Goal: Task Accomplishment & Management: Complete application form

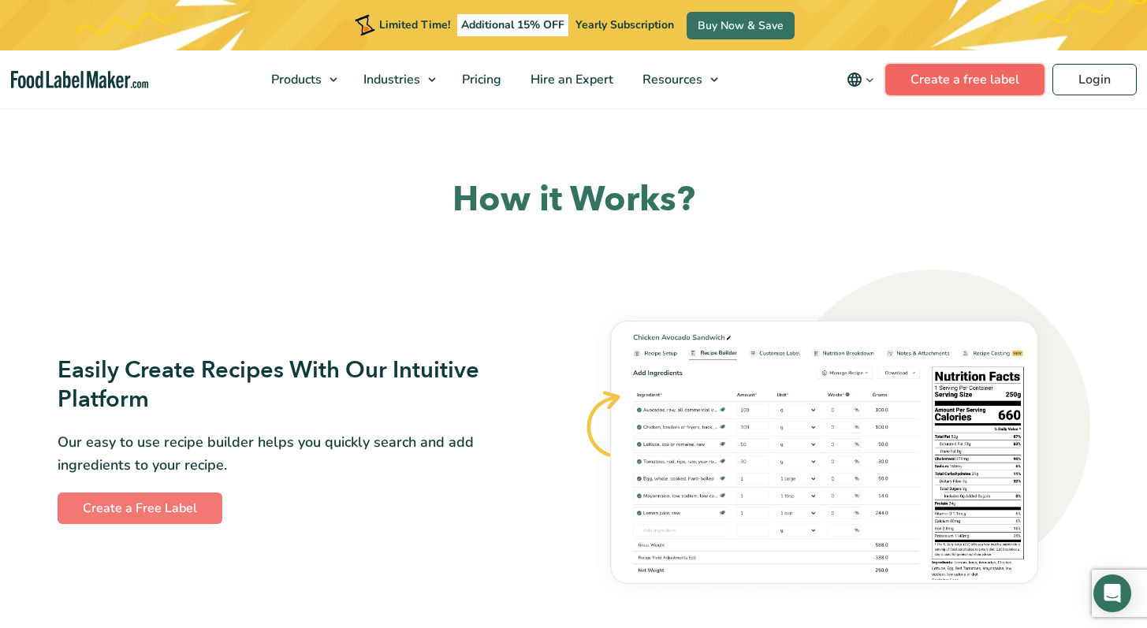
click at [966, 84] on link "Create a free label" at bounding box center [964, 80] width 159 height 32
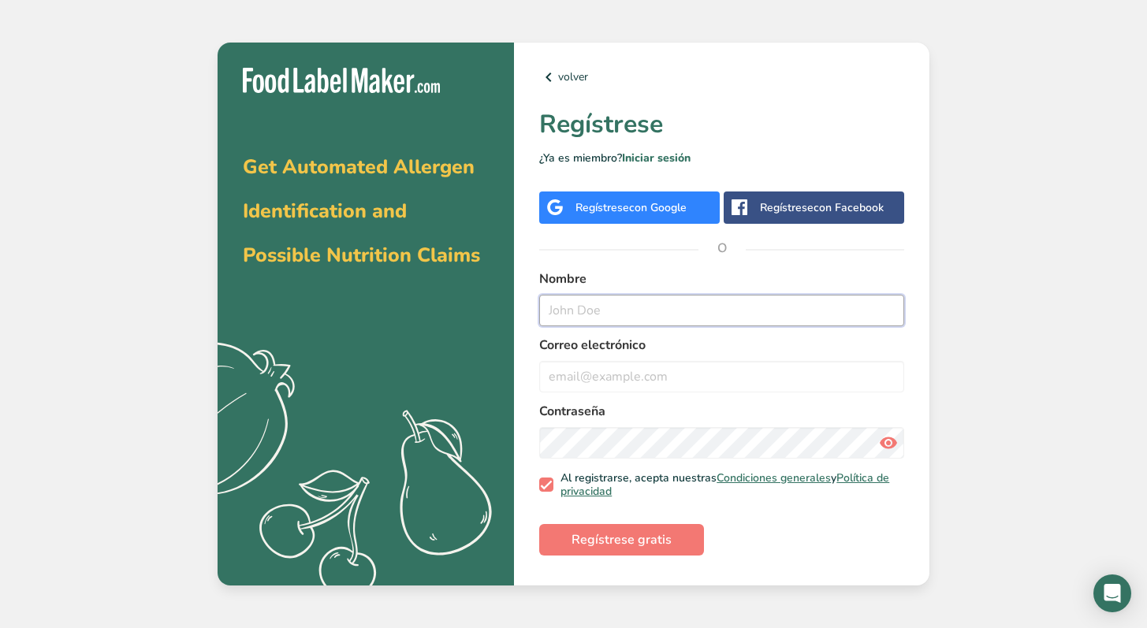
click at [623, 313] on input "text" at bounding box center [721, 311] width 365 height 32
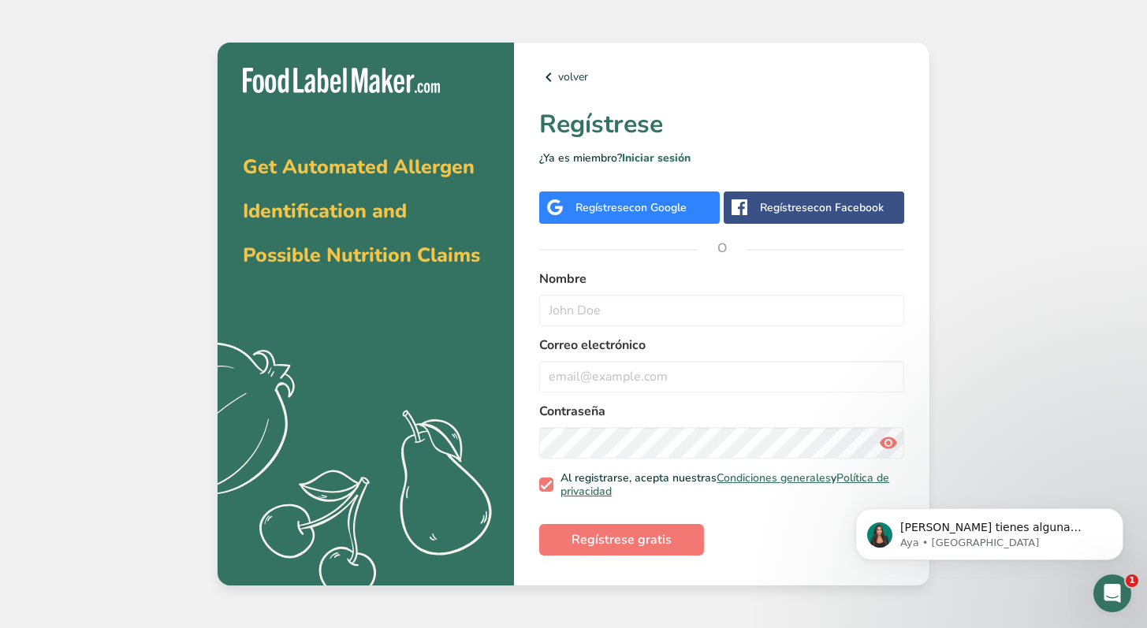
drag, startPoint x: 482, startPoint y: 284, endPoint x: 471, endPoint y: 286, distance: 11.3
drag, startPoint x: 536, startPoint y: 246, endPoint x: 508, endPoint y: 241, distance: 28.0
drag, startPoint x: 278, startPoint y: 163, endPoint x: 195, endPoint y: 123, distance: 92.0
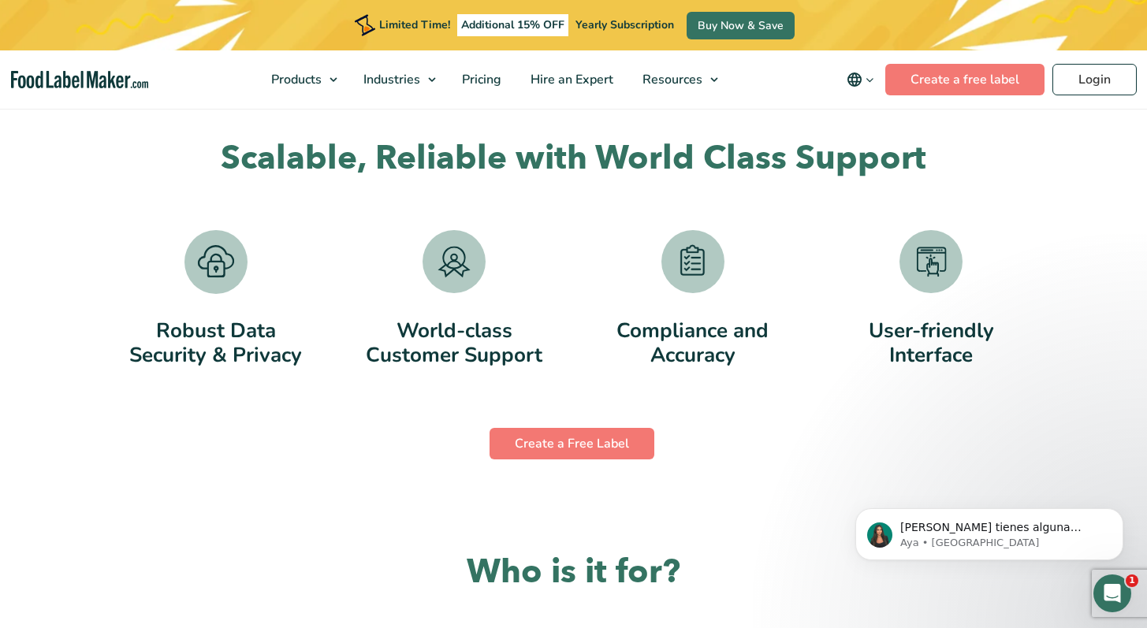
scroll to position [3070, 0]
click at [586, 434] on link "Create a Free Label" at bounding box center [571, 444] width 165 height 32
